Goal: Entertainment & Leisure: Browse casually

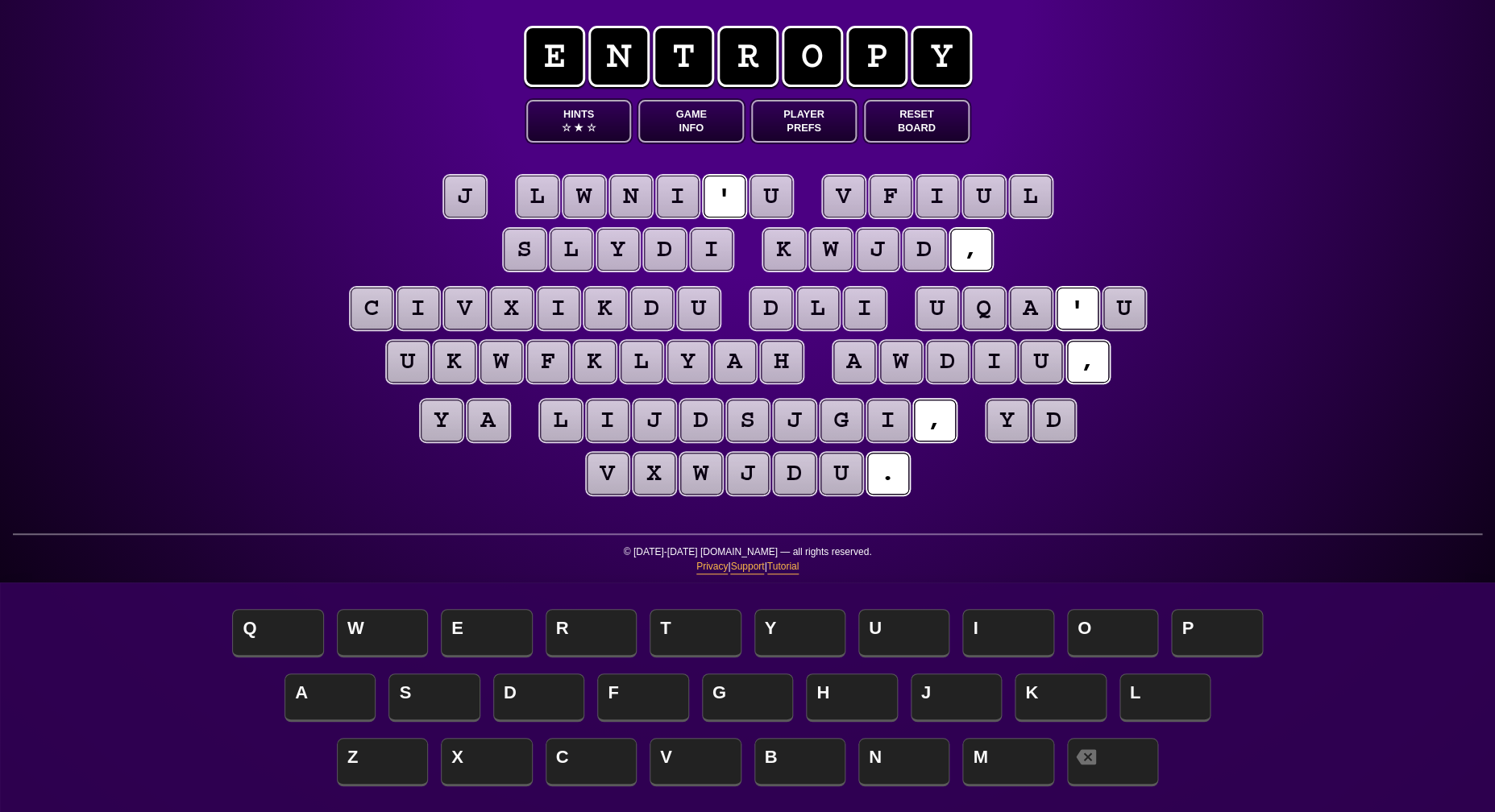
click at [690, 122] on button "Game Info" at bounding box center [691, 120] width 105 height 42
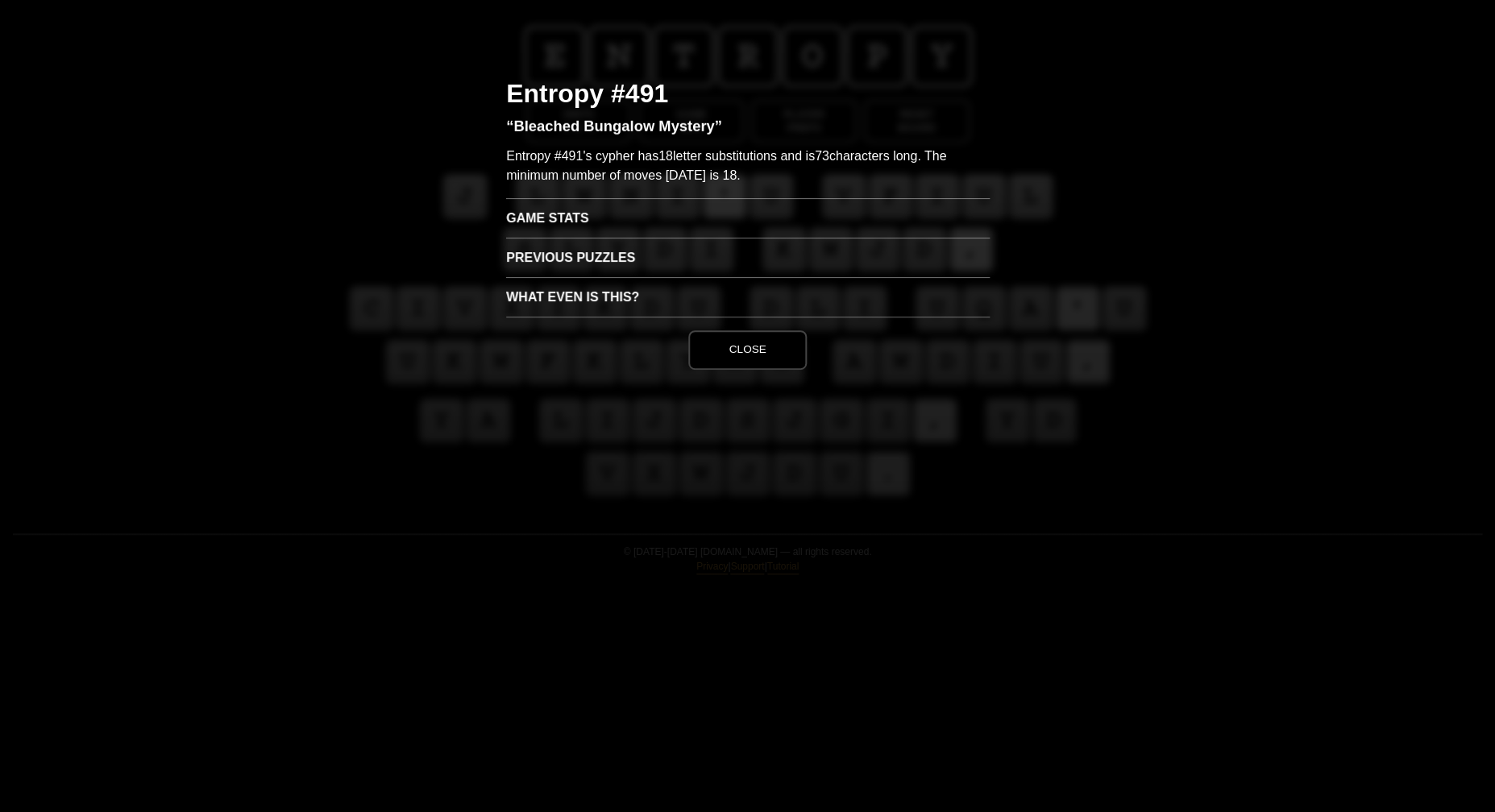
click at [574, 219] on h3 "Game Stats" at bounding box center [748, 218] width 484 height 40
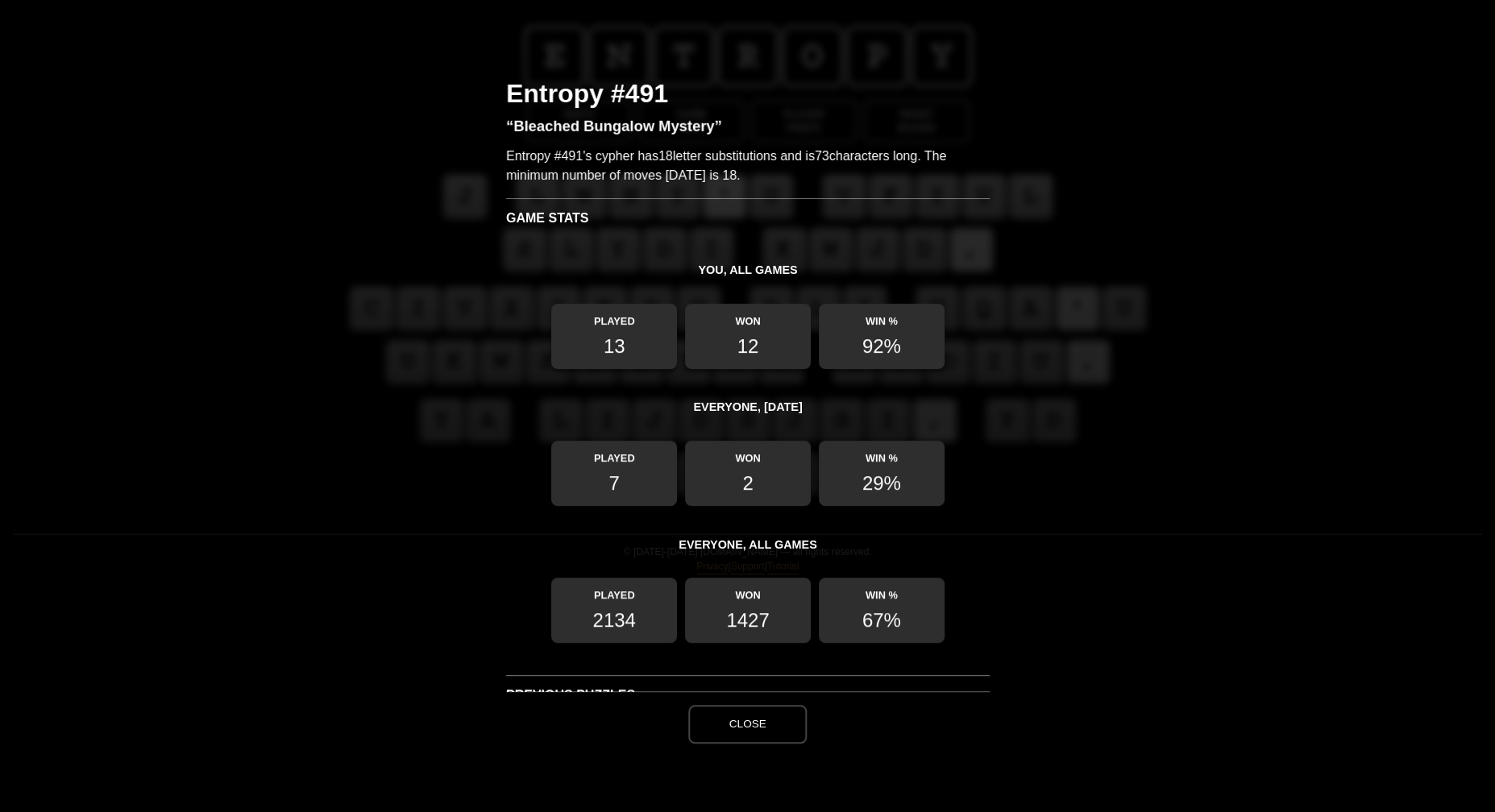
click at [752, 730] on button "Close" at bounding box center [747, 724] width 118 height 39
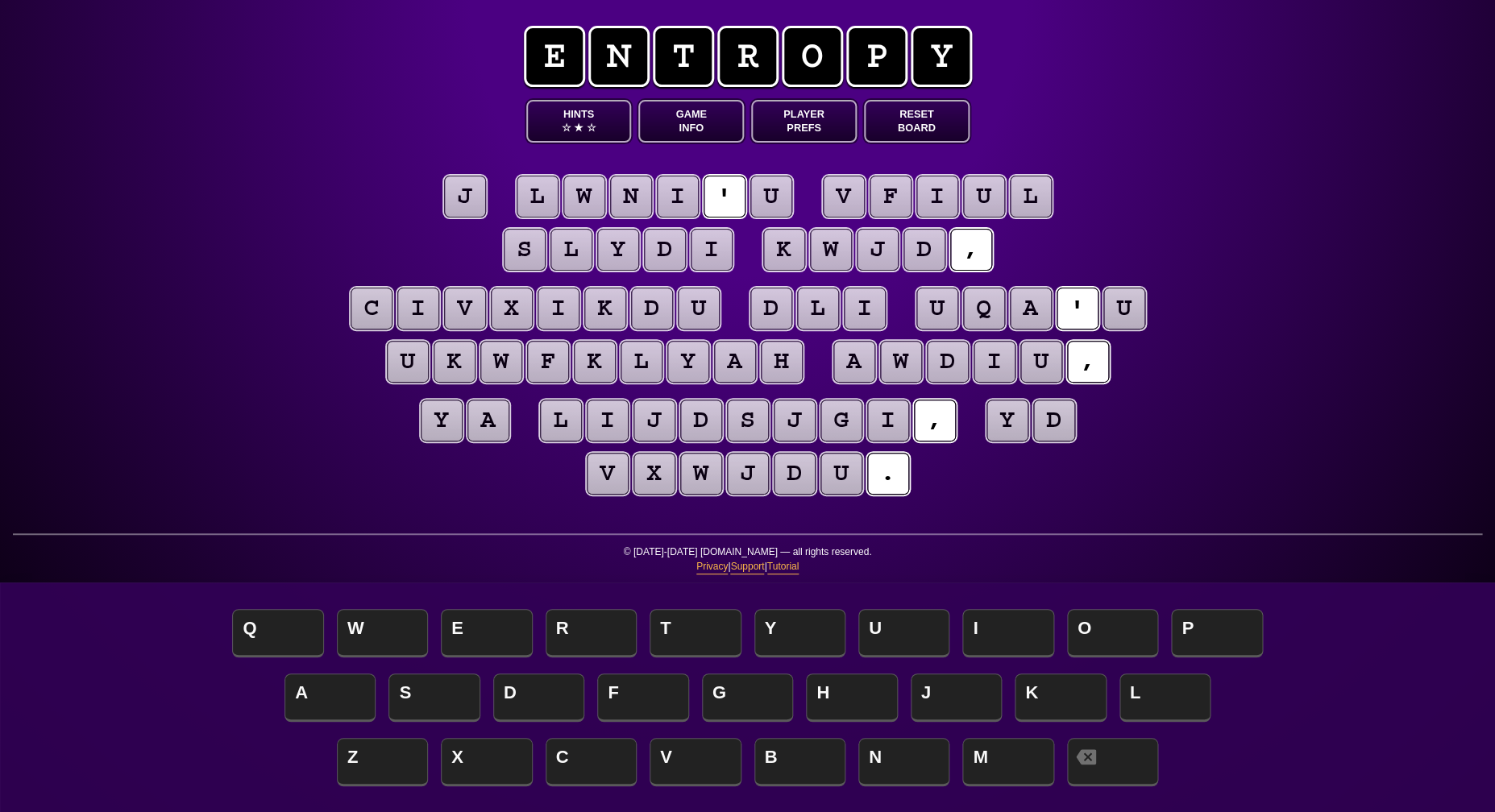
click at [470, 198] on puzzle-tile "j" at bounding box center [465, 196] width 42 height 42
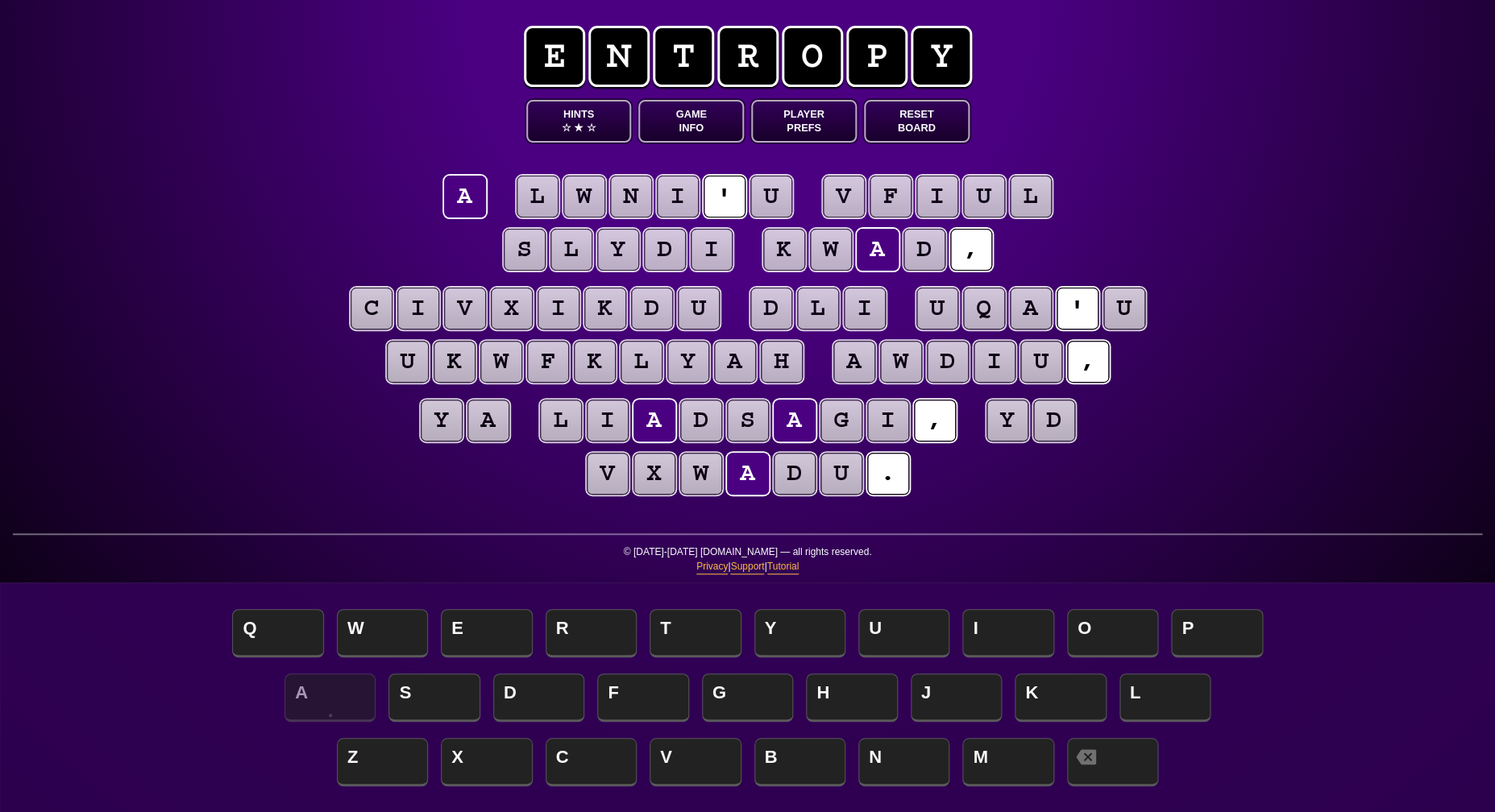
click at [757, 197] on puzzle-tile "u" at bounding box center [771, 196] width 42 height 42
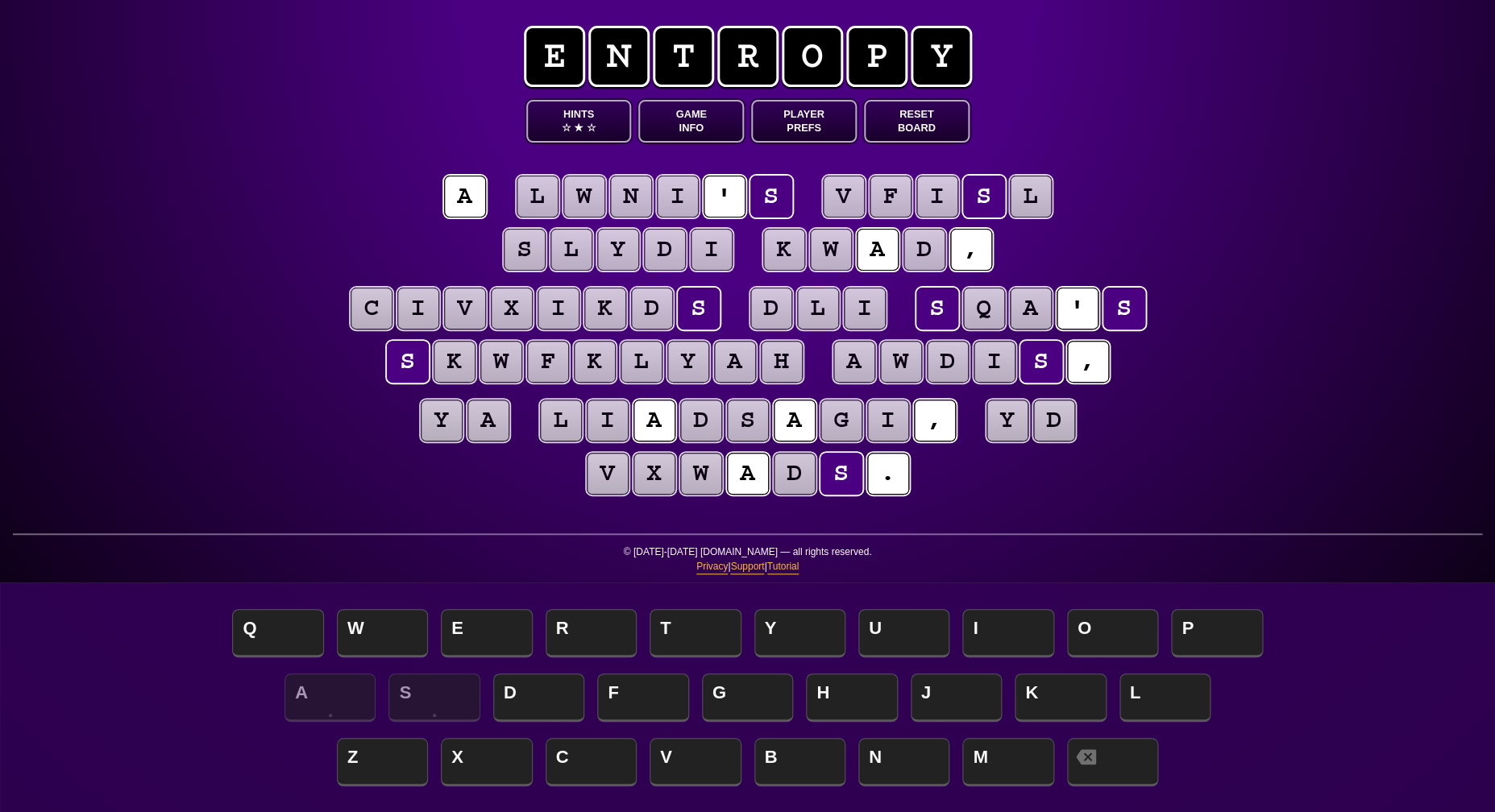
click at [313, 252] on div "e n t r o p y Hints ☆ ★ ☆ Game Info Player Prefs Reset Board a l w n i ' s v f …" at bounding box center [748, 406] width 1495 height 812
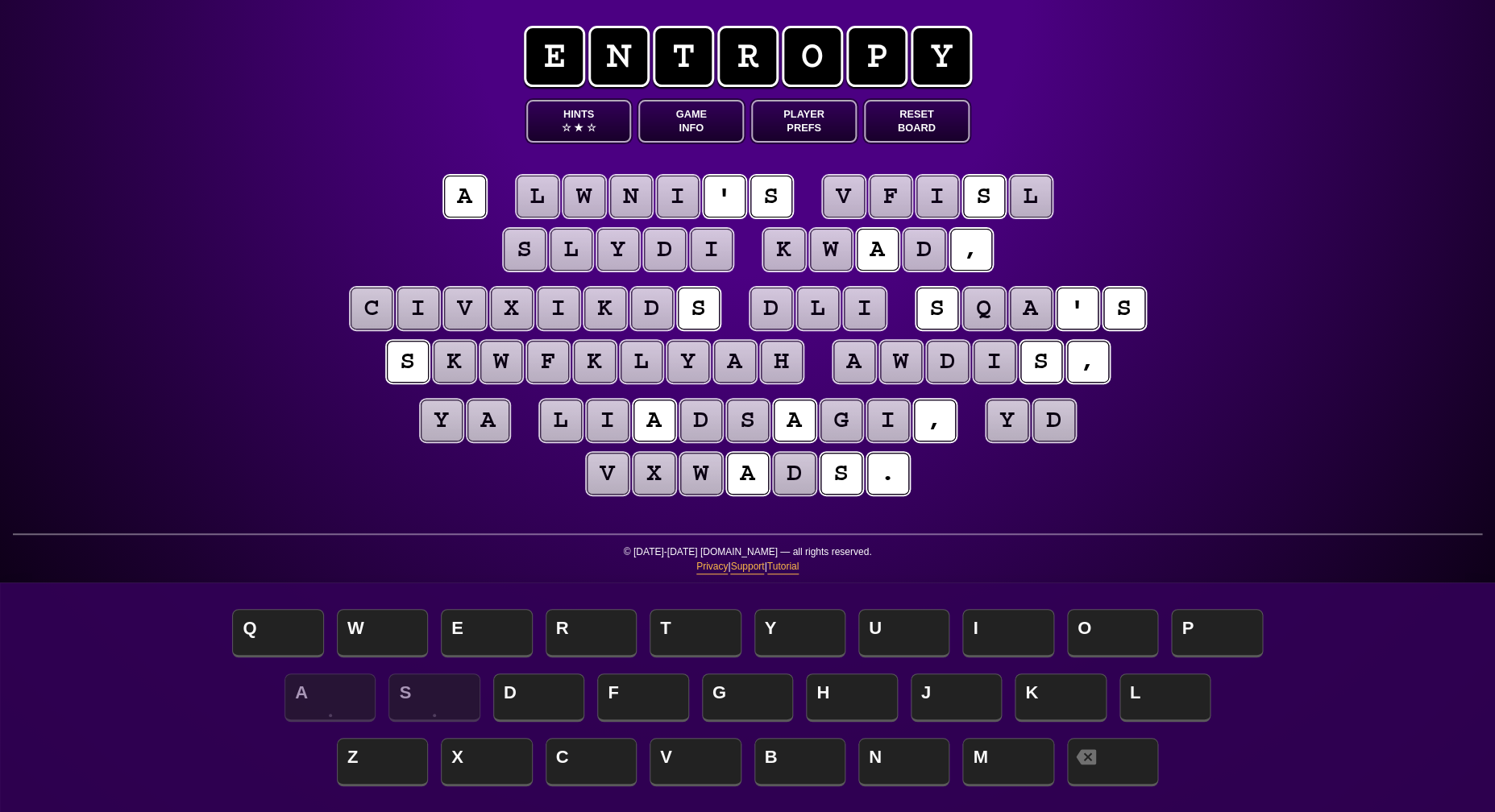
click at [834, 245] on puzzle-tile "w" at bounding box center [831, 249] width 42 height 42
click at [789, 245] on puzzle-tile "k" at bounding box center [784, 249] width 42 height 42
click at [1012, 425] on puzzle-tile "y" at bounding box center [1007, 420] width 42 height 42
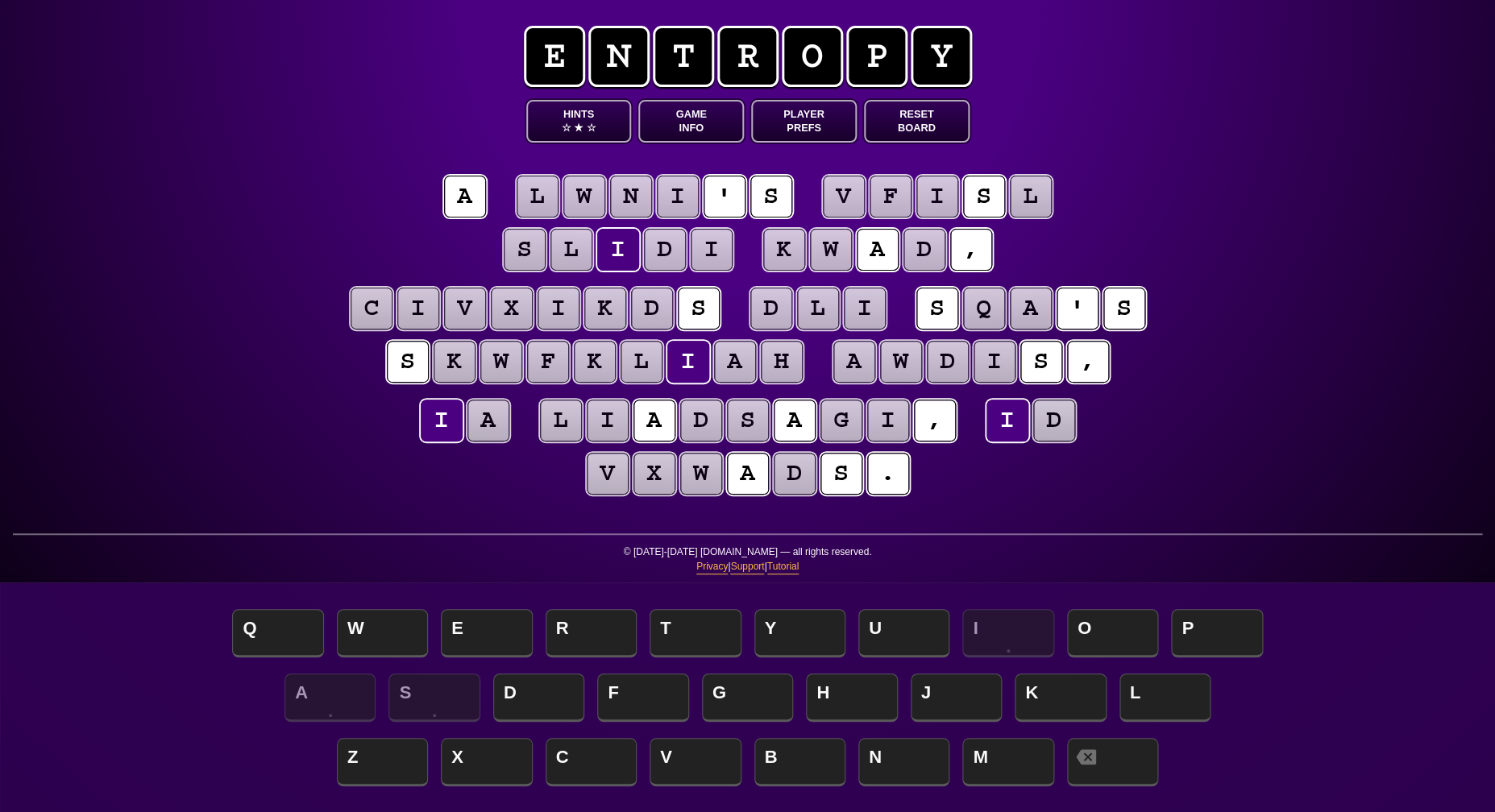
click at [492, 424] on puzzle-tile "a" at bounding box center [488, 420] width 42 height 42
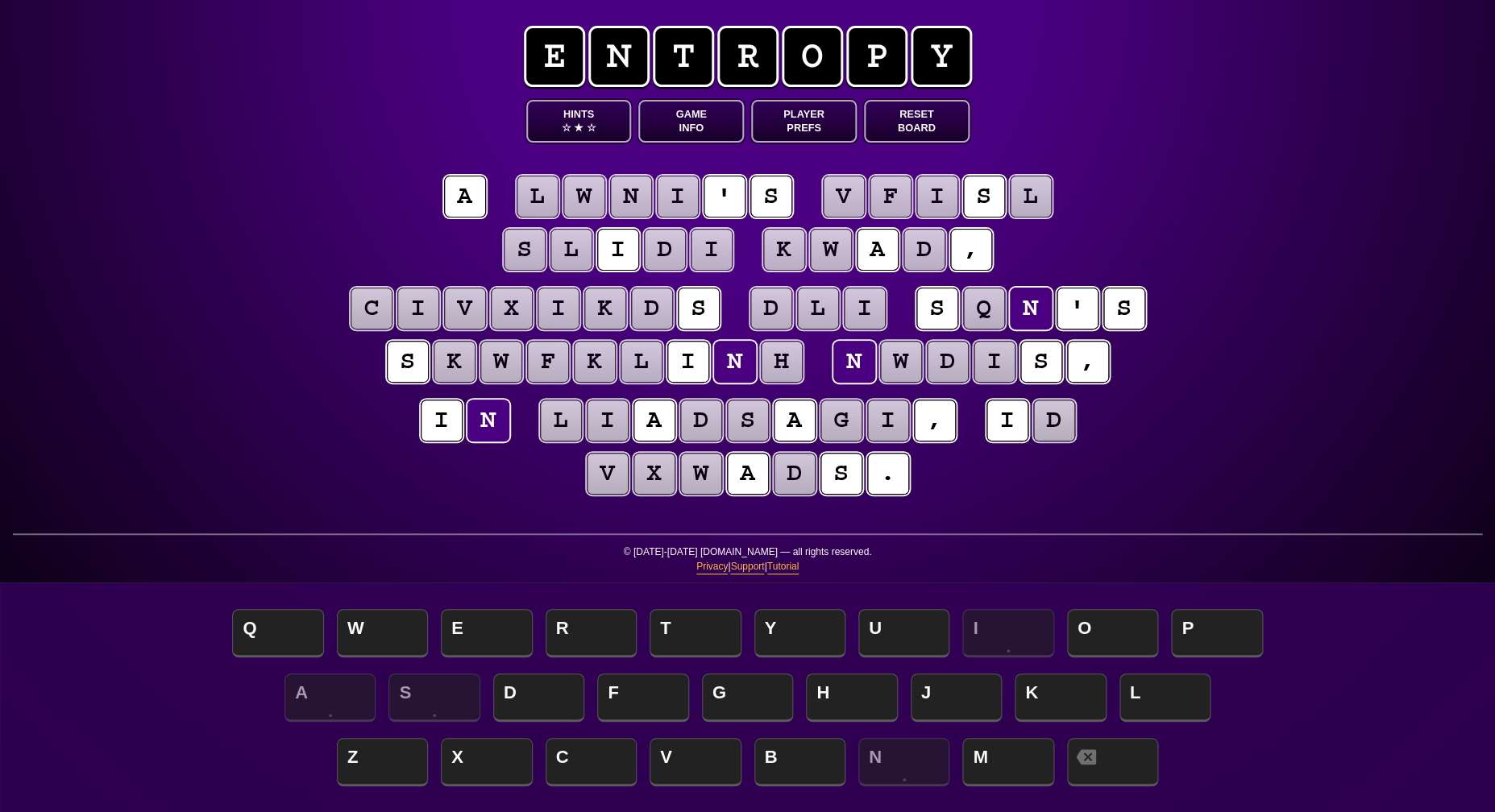
click at [327, 423] on div "e n t r o p y Hints ☆ ★ ☆ Game Info Player Prefs Reset Board a l w n i ' s v f …" at bounding box center [748, 406] width 1495 height 812
click at [774, 360] on puzzle-tile "h" at bounding box center [782, 361] width 42 height 42
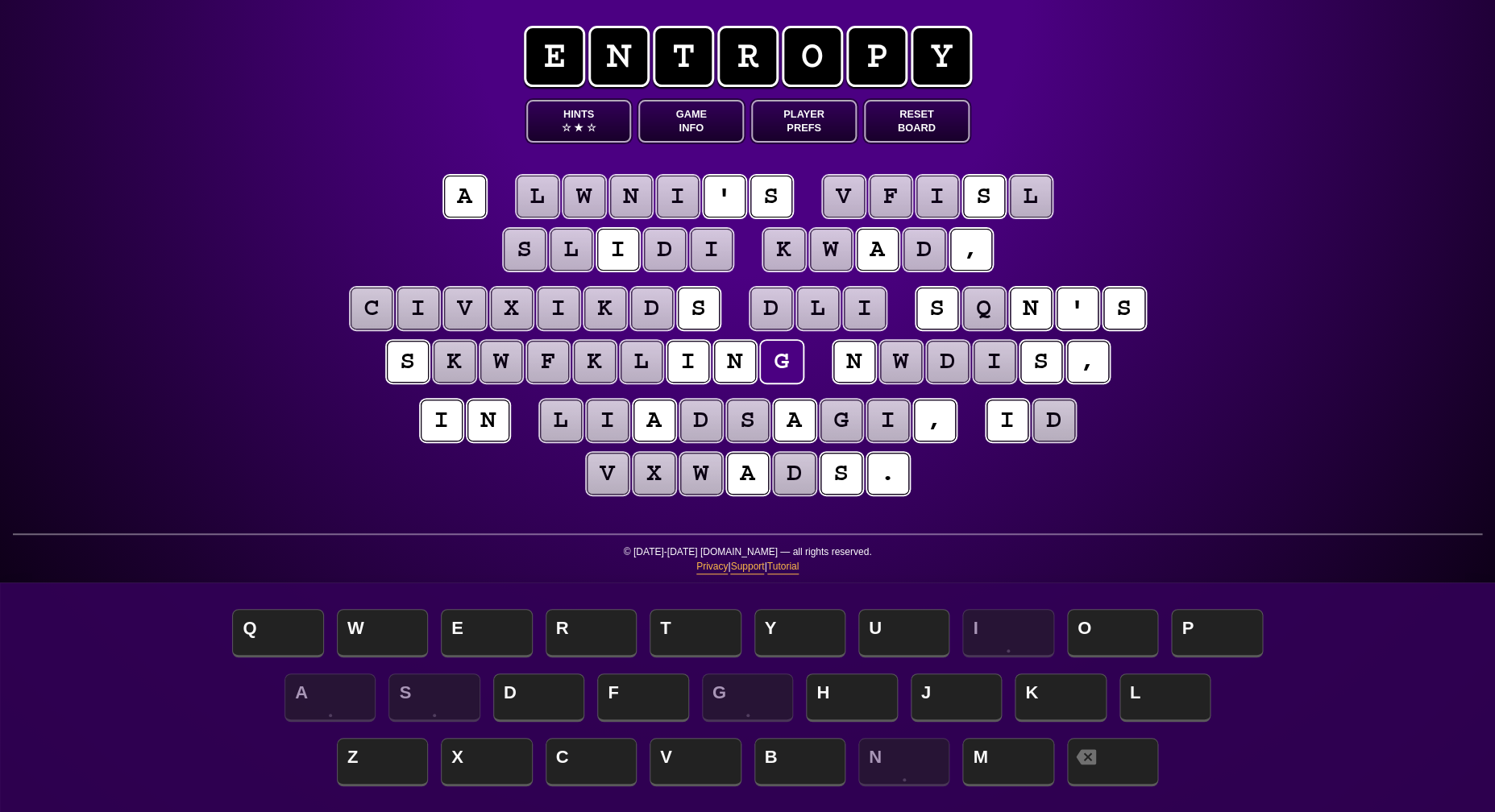
click at [988, 312] on puzzle-tile "q" at bounding box center [984, 308] width 42 height 42
click at [777, 309] on puzzle-tile "d" at bounding box center [771, 308] width 42 height 42
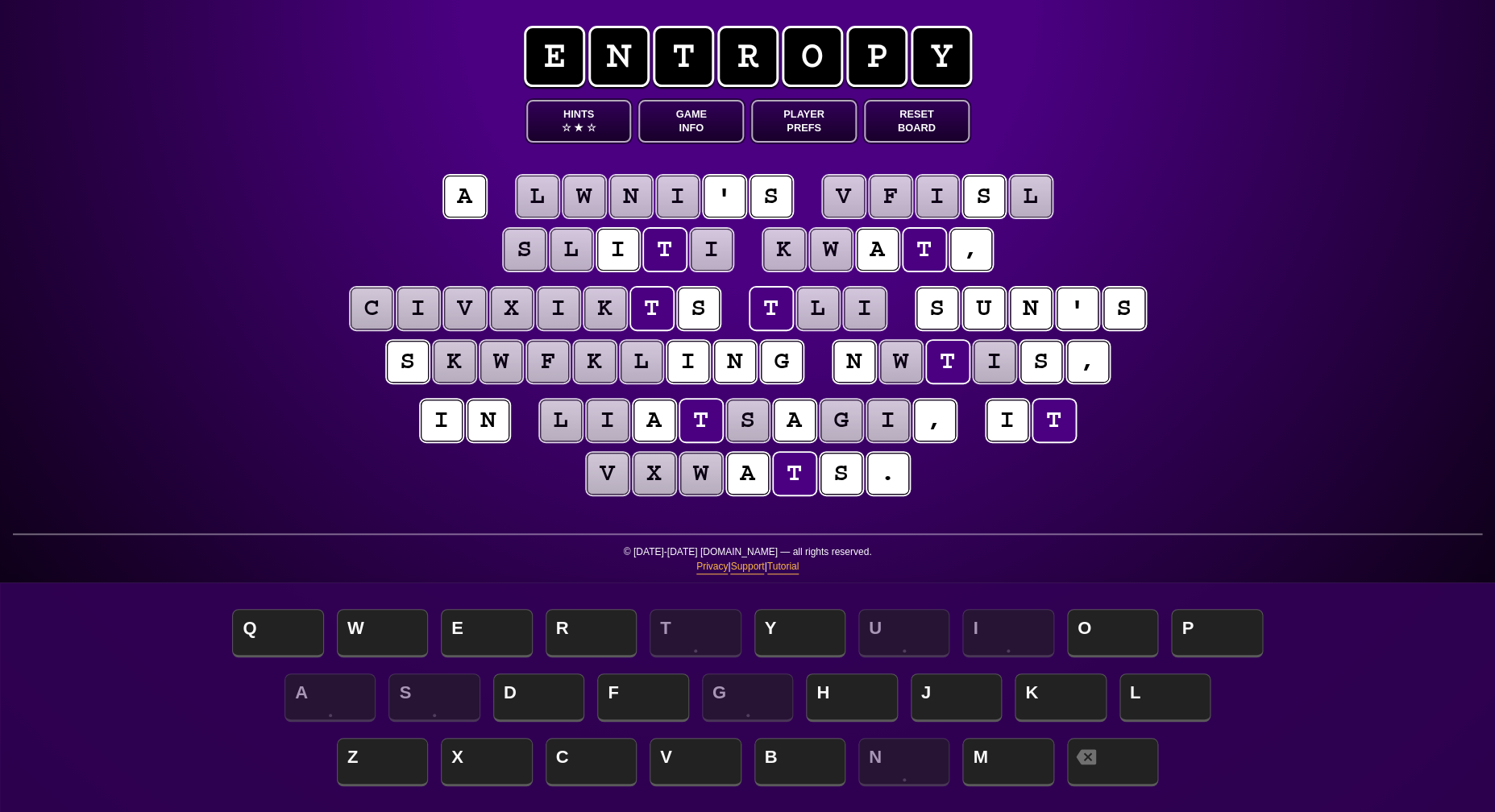
click at [829, 317] on puzzle-tile "l" at bounding box center [818, 308] width 42 height 42
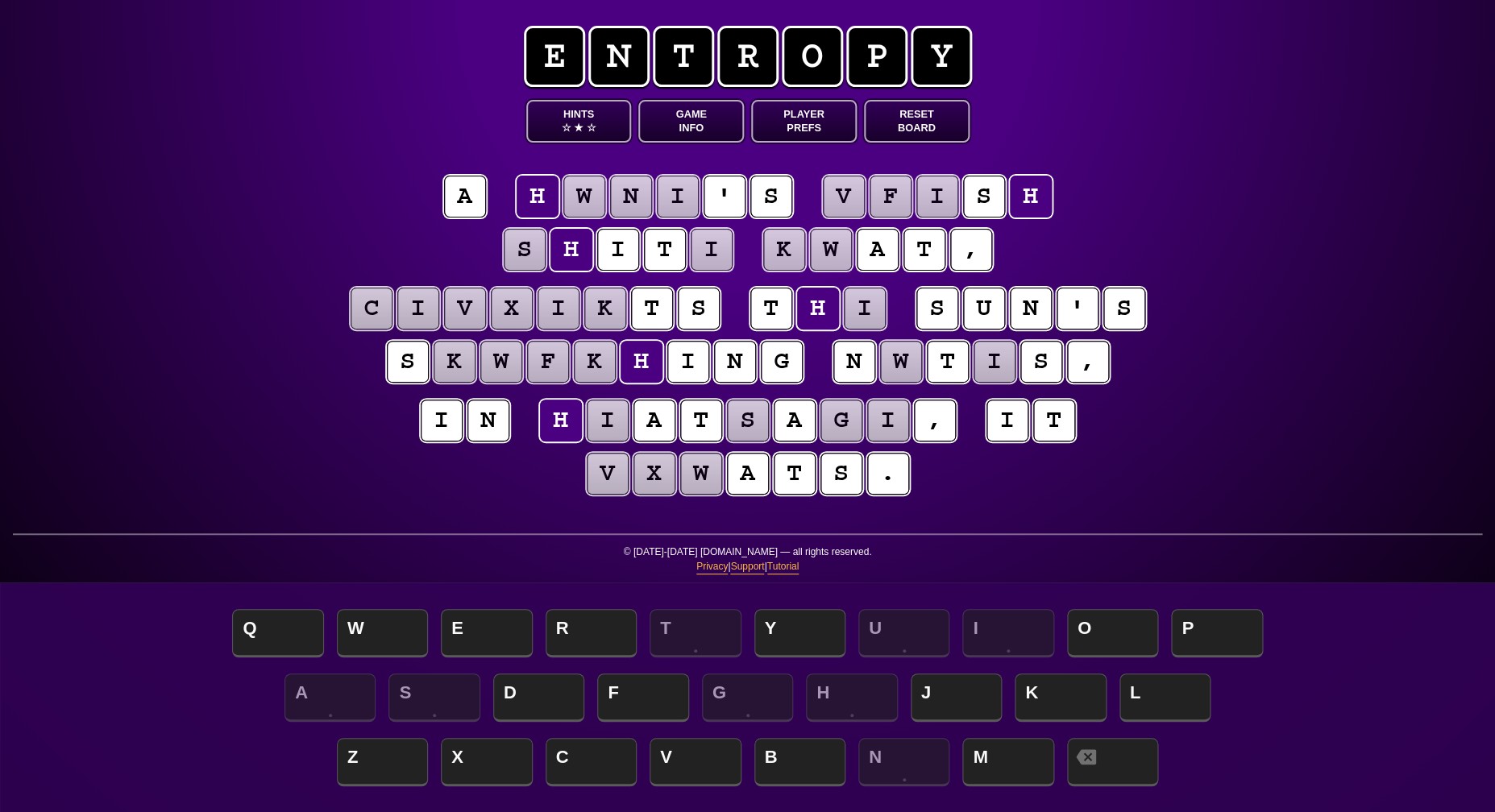
click at [874, 320] on puzzle-tile "i" at bounding box center [864, 308] width 42 height 42
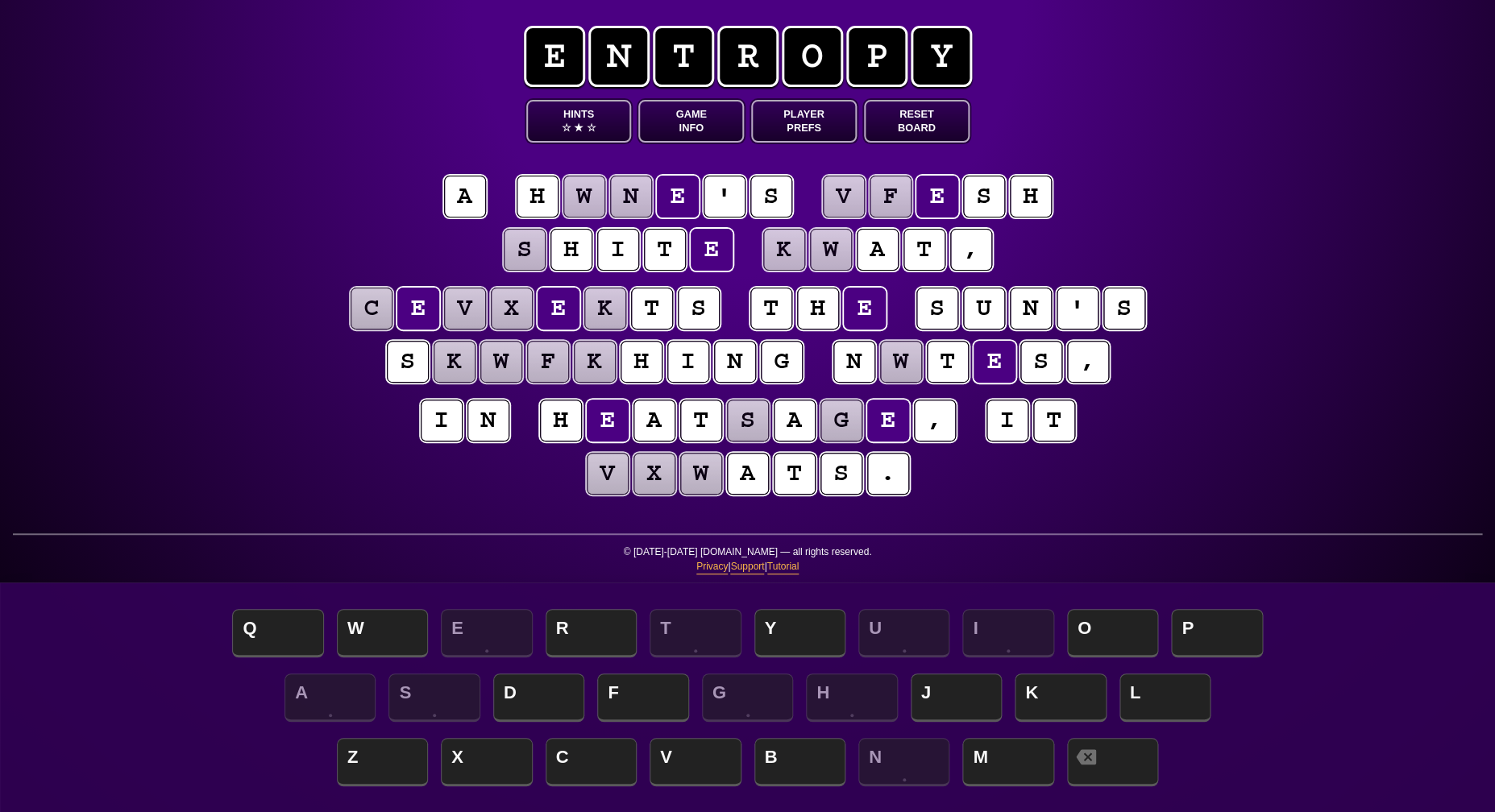
click at [247, 289] on div "e n t r o p y Hints ☆ ★ ☆ Game Info Player Prefs Reset Board a h w n e ' s v f …" at bounding box center [748, 406] width 1495 height 812
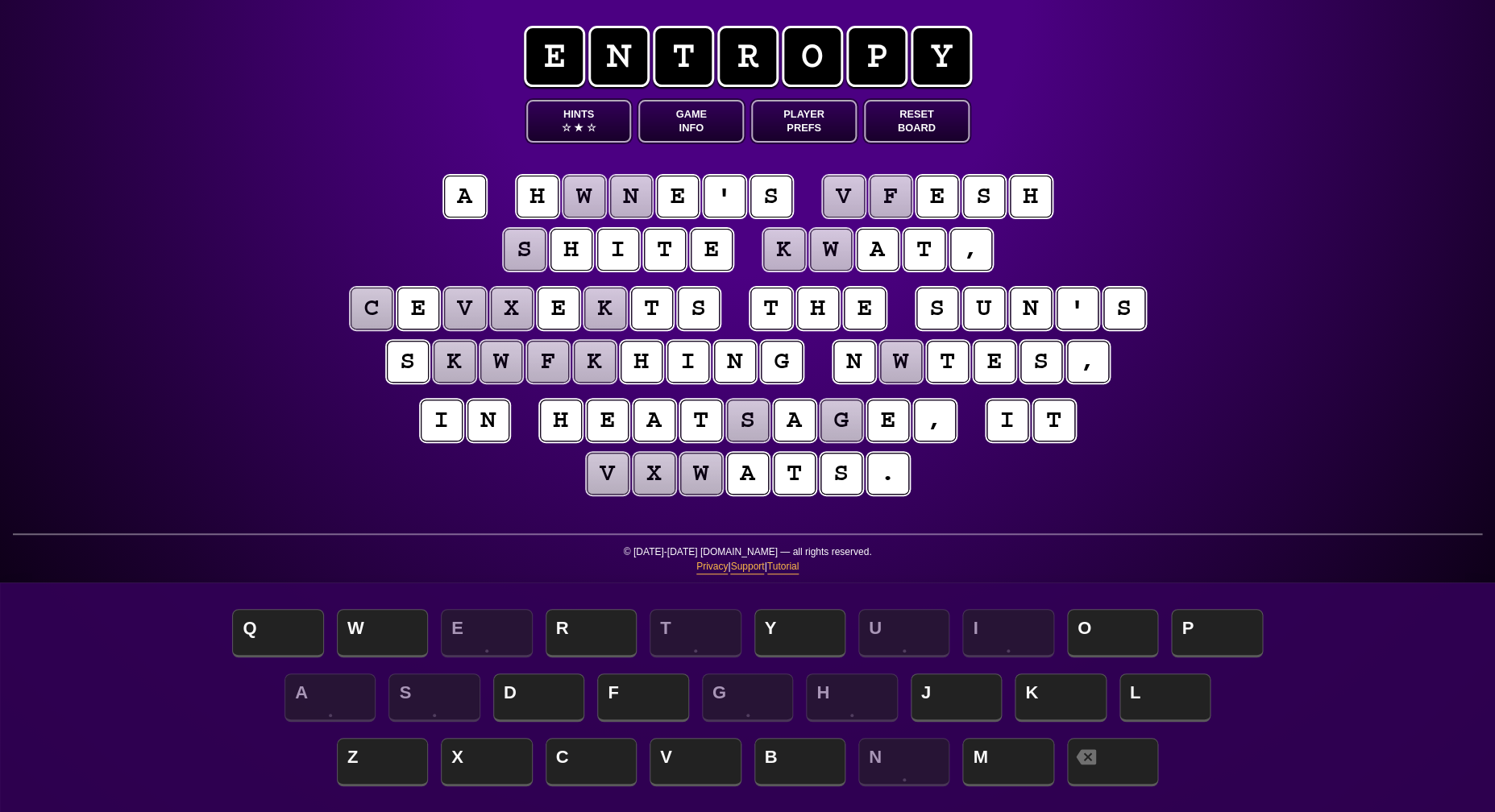
click at [523, 254] on puzzle-tile "s" at bounding box center [524, 249] width 42 height 42
click at [838, 422] on puzzle-tile "g" at bounding box center [841, 420] width 42 height 42
click at [595, 200] on puzzle-tile "w" at bounding box center [584, 196] width 42 height 42
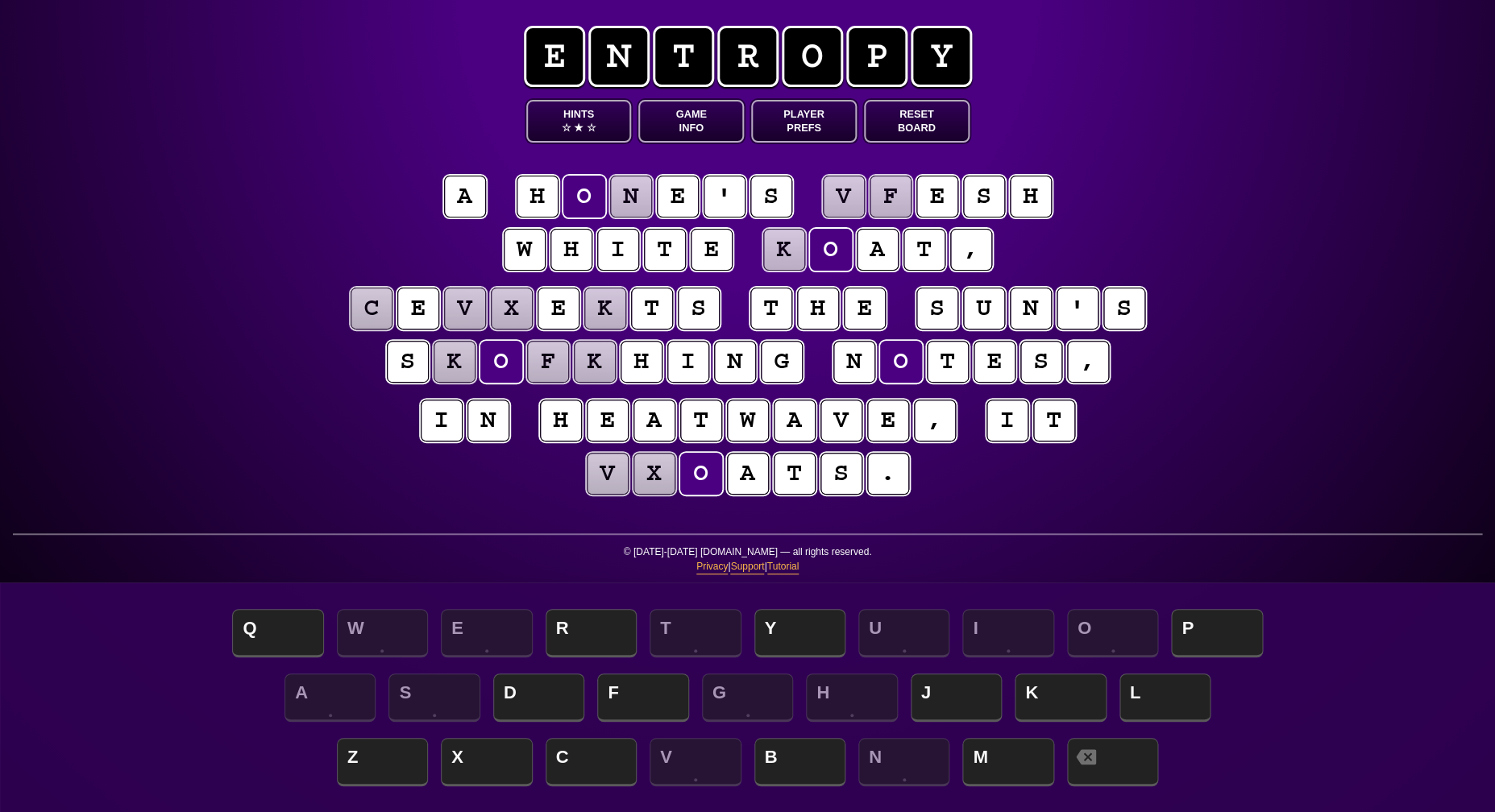
scroll to position [0, 1]
click at [640, 206] on puzzle-tile "n" at bounding box center [631, 196] width 42 height 42
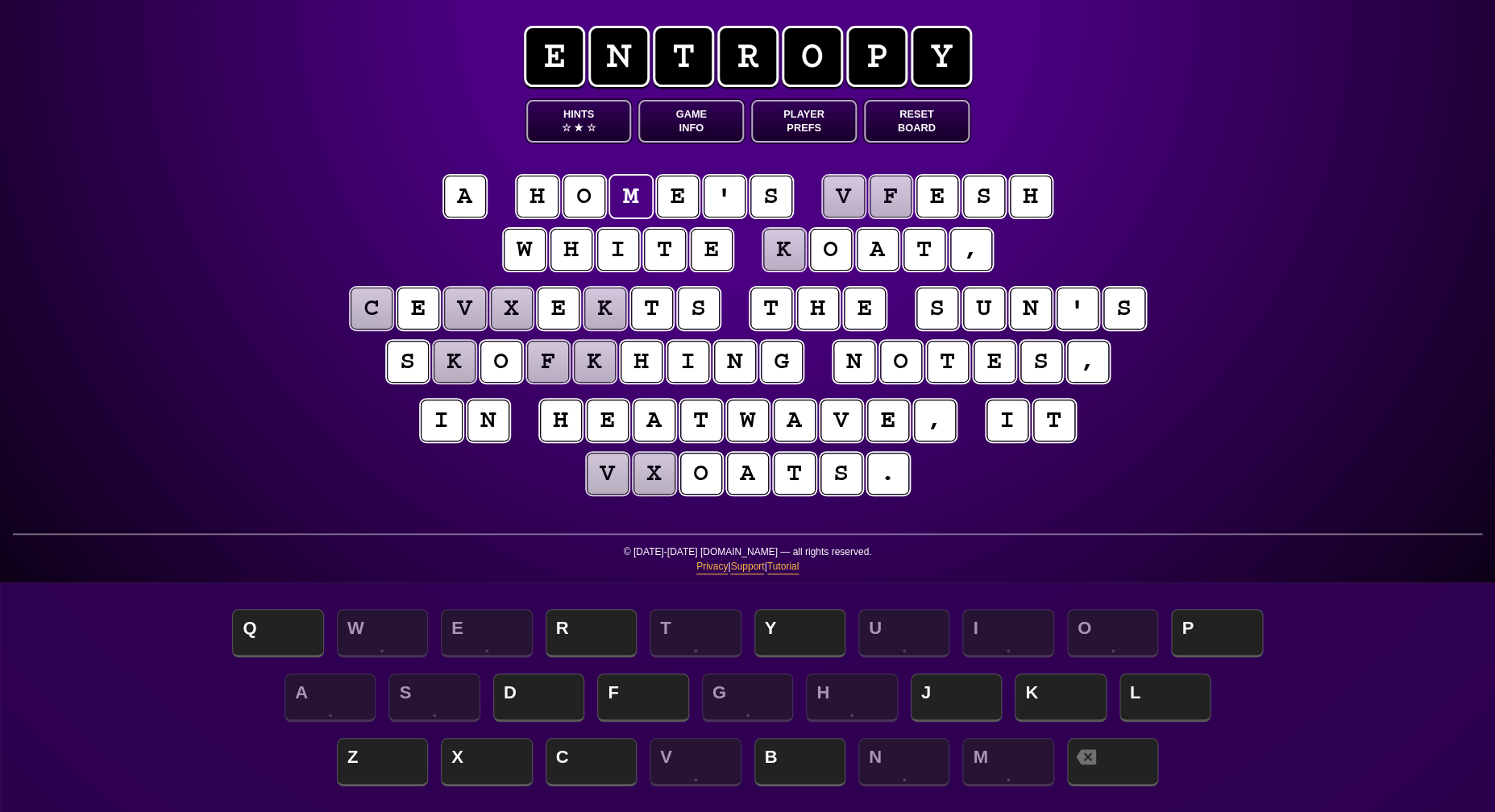
scroll to position [0, 0]
click at [795, 247] on puzzle-tile "k" at bounding box center [784, 249] width 42 height 42
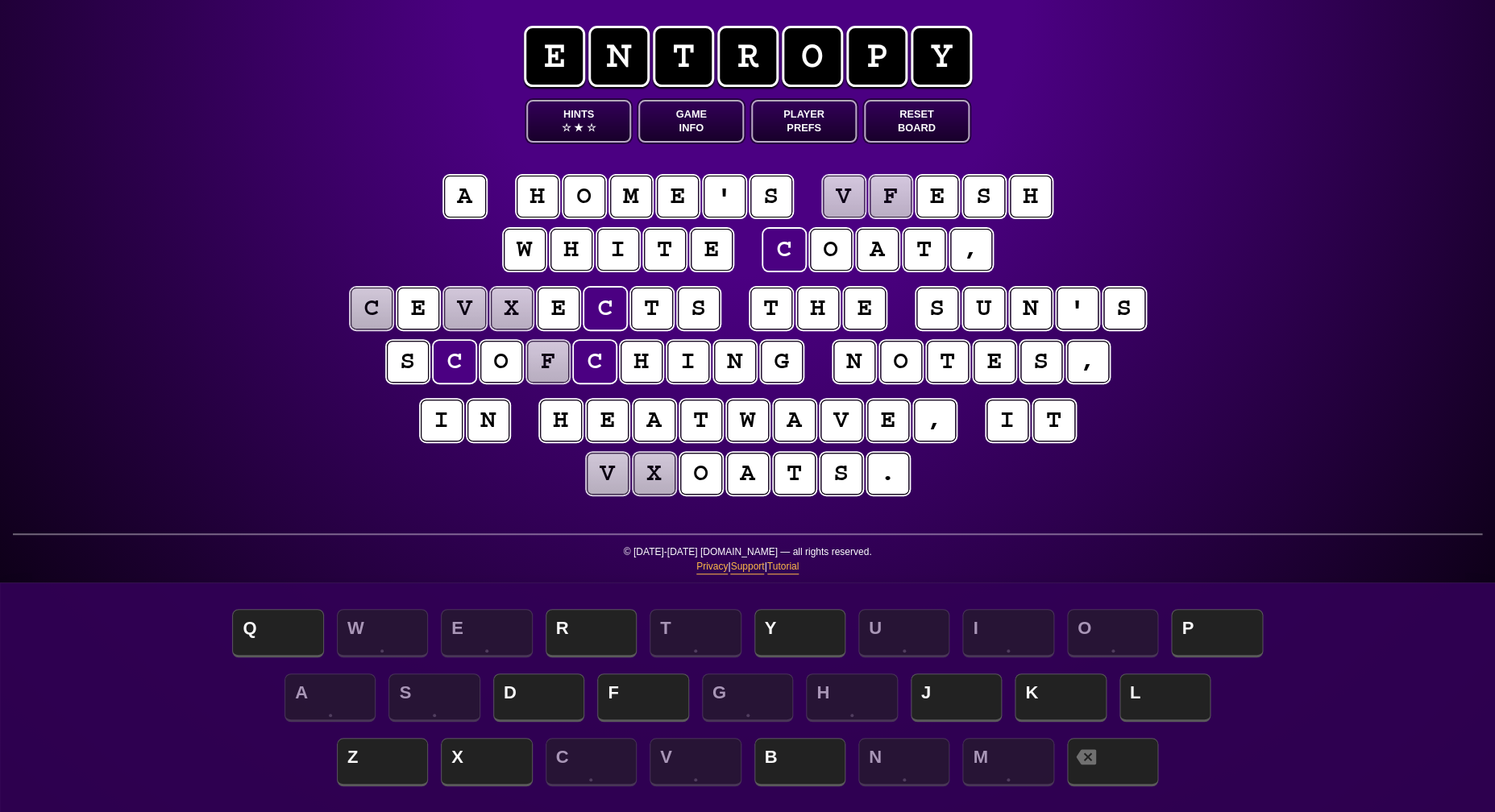
click at [841, 192] on puzzle-tile "v" at bounding box center [844, 196] width 42 height 42
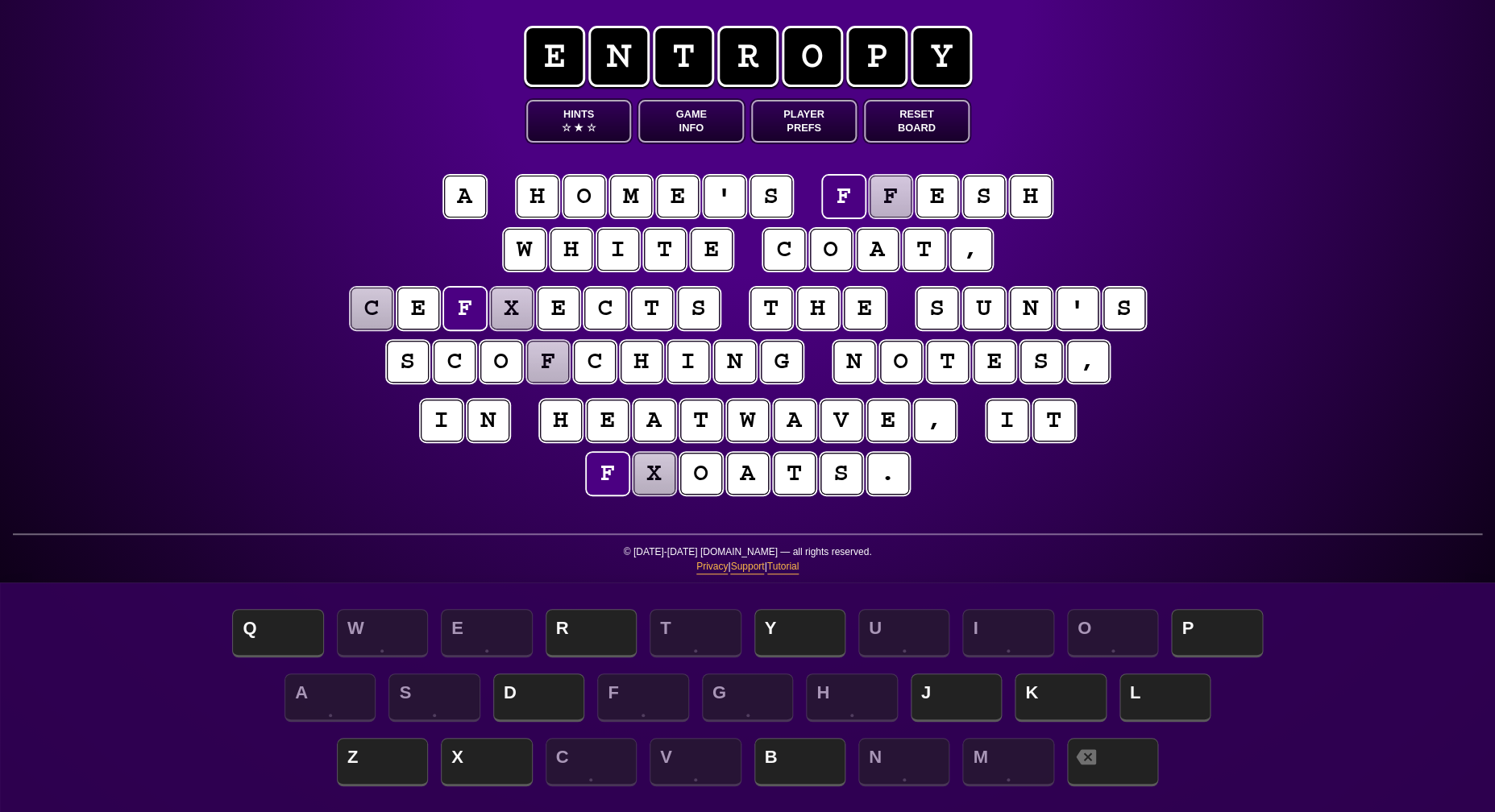
click at [890, 198] on puzzle-tile "f" at bounding box center [891, 196] width 42 height 42
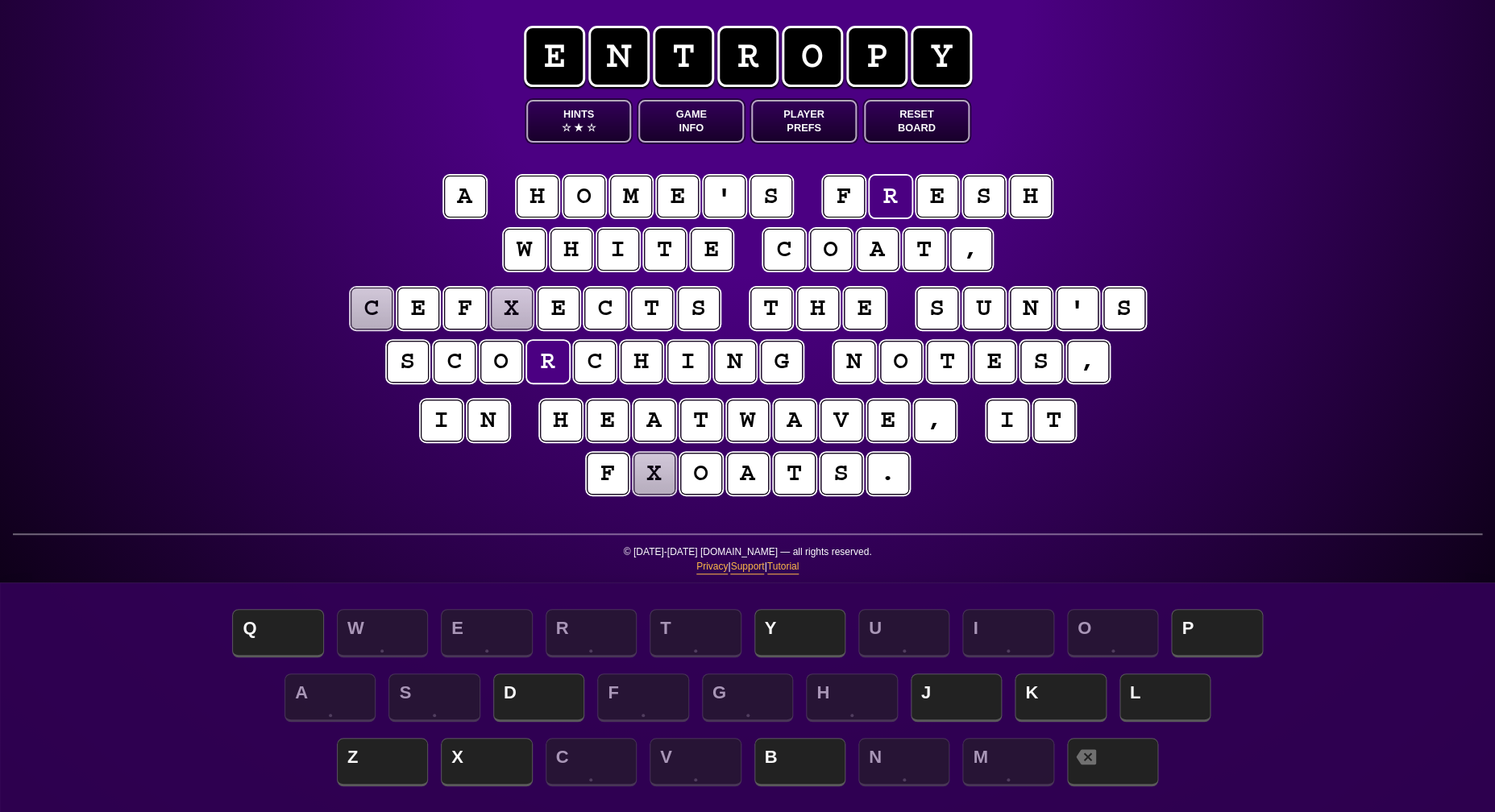
click at [236, 405] on div "e n t r o p y Hints ☆ ★ ☆ Game Info Player Prefs Reset Board a h o m e ' s f r …" at bounding box center [748, 406] width 1495 height 812
click at [368, 314] on puzzle-tile "c" at bounding box center [372, 308] width 42 height 42
click at [508, 308] on puzzle-tile "x" at bounding box center [512, 308] width 42 height 42
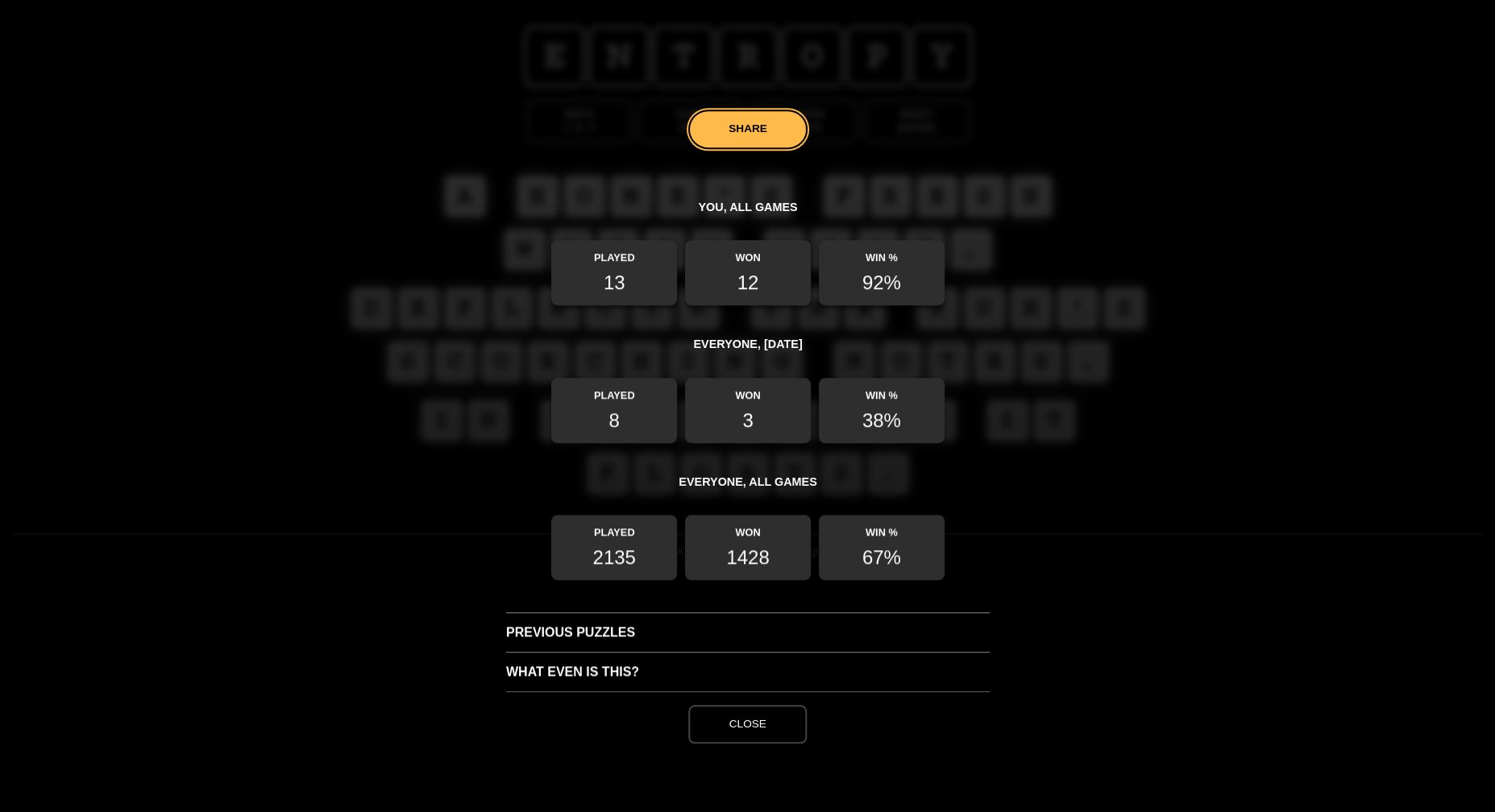
scroll to position [326, 0]
click at [752, 718] on button "Close" at bounding box center [747, 724] width 118 height 39
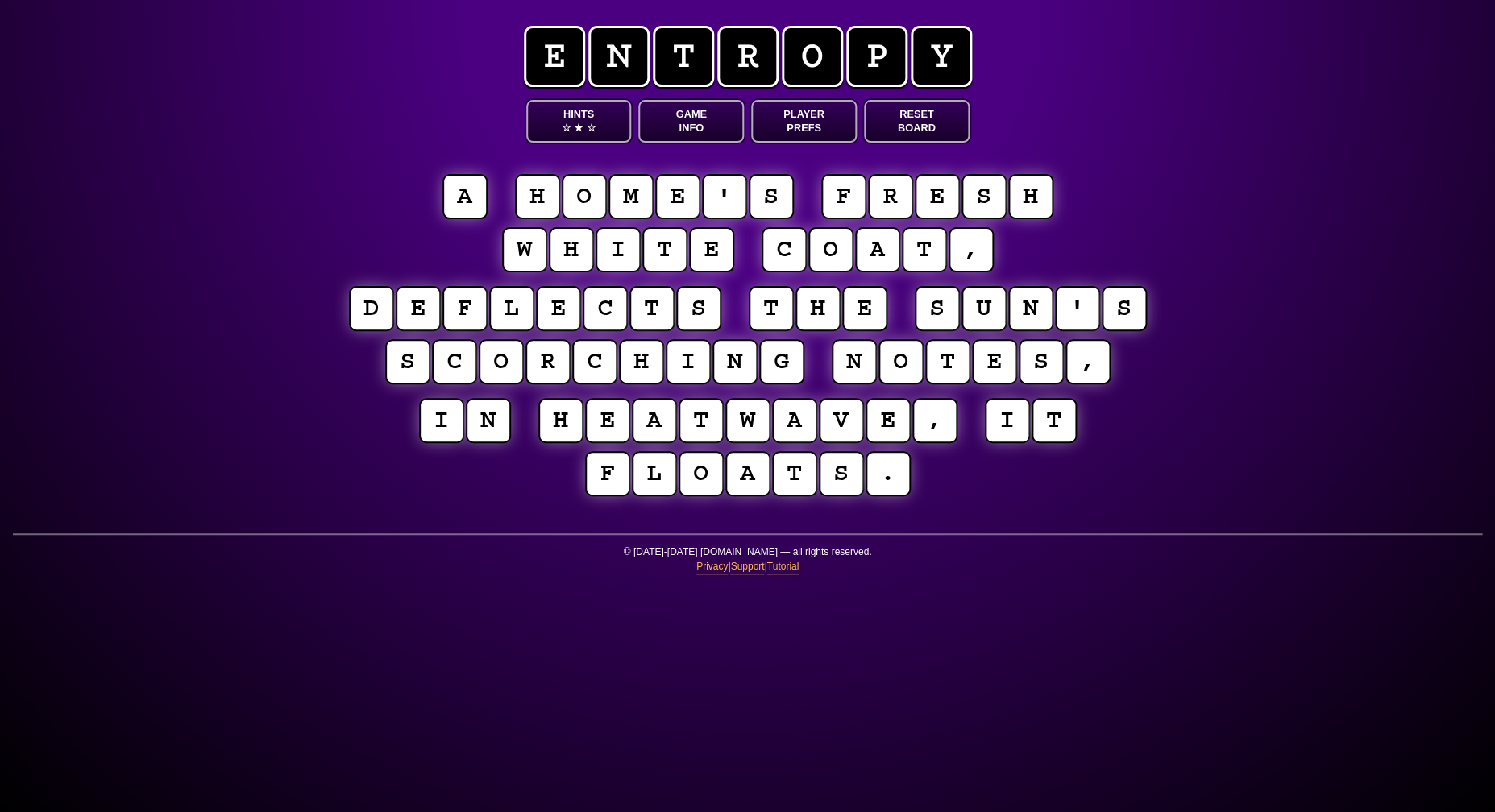
scroll to position [0, 0]
